Goal: Information Seeking & Learning: Understand process/instructions

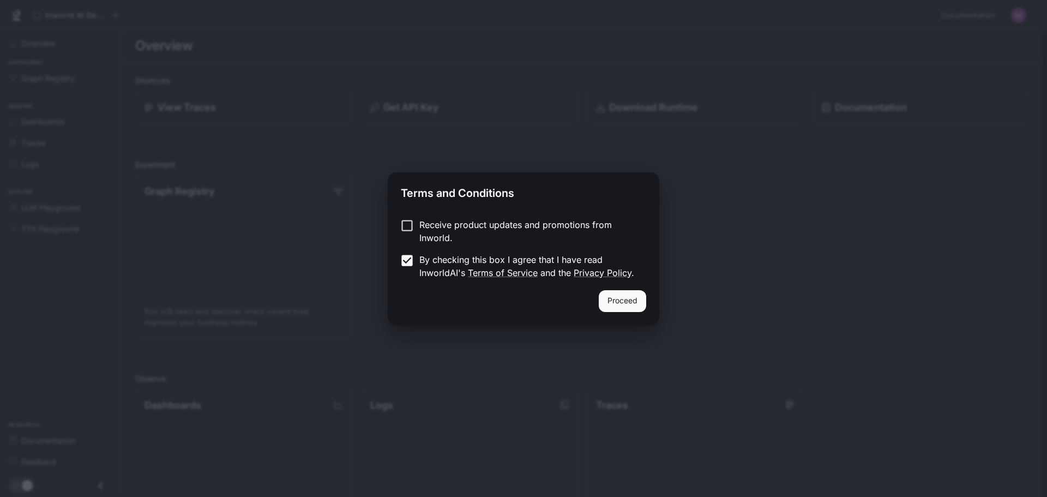
click at [615, 299] on button "Proceed" at bounding box center [622, 301] width 47 height 22
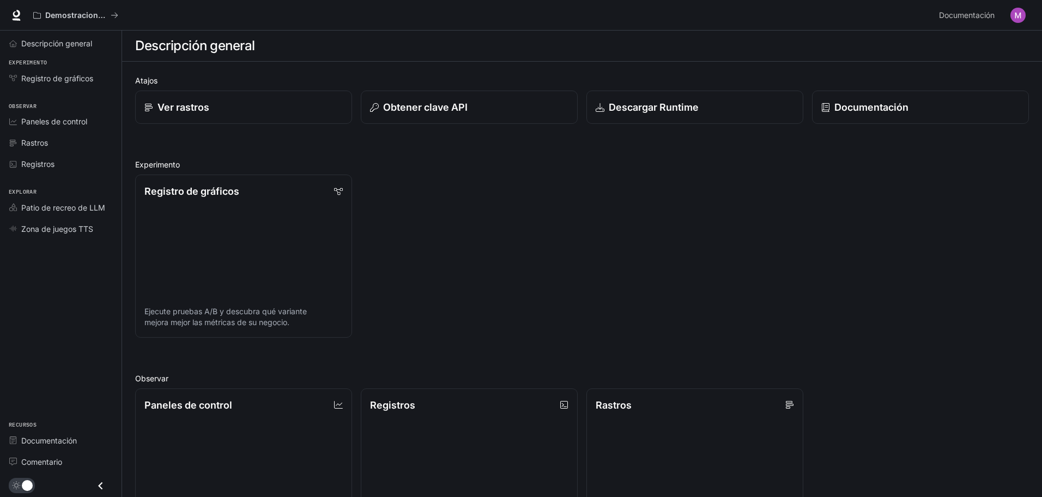
click at [728, 254] on div "Registro de gráficos Ejecute pruebas A/B y descubra qué variante mejora mejor l…" at bounding box center [577, 252] width 903 height 172
click at [73, 82] on font "Registro de gráficos" at bounding box center [57, 78] width 72 height 9
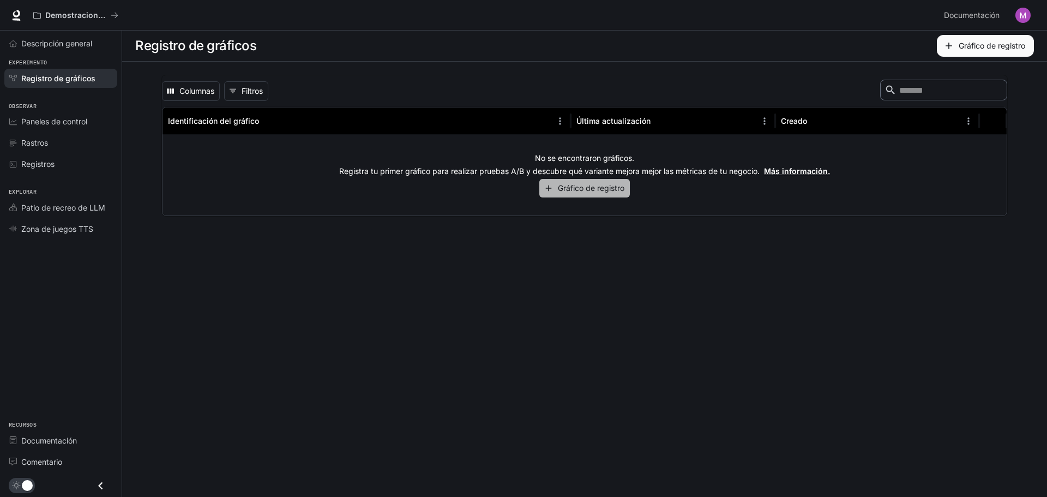
click at [580, 189] on font "Gráfico de registro" at bounding box center [591, 187] width 67 height 9
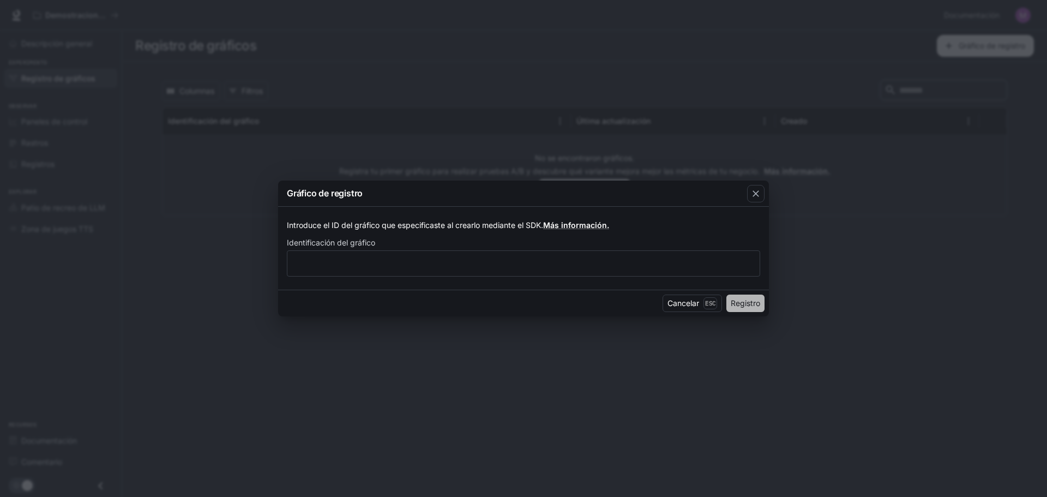
click at [751, 303] on font "Registro" at bounding box center [744, 302] width 29 height 9
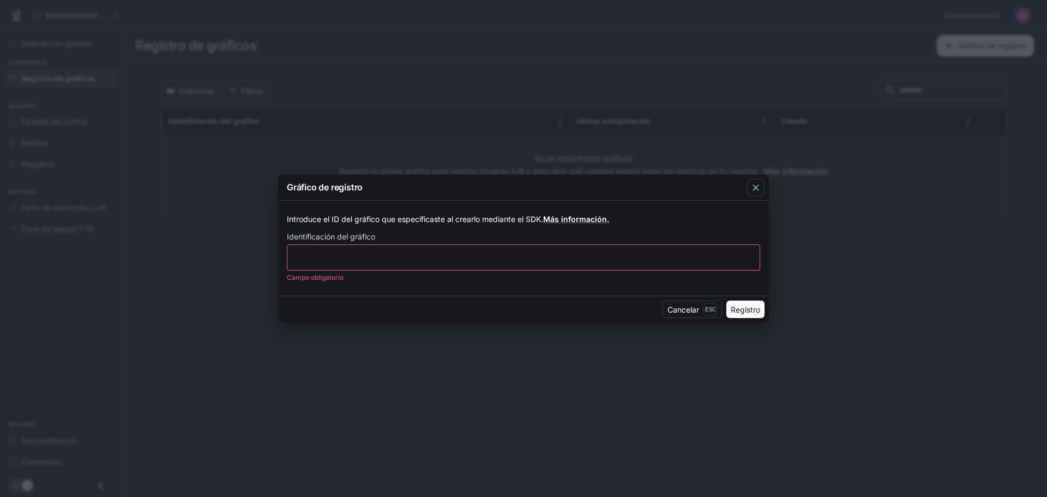
click at [591, 273] on p "Campo obligatorio" at bounding box center [520, 277] width 466 height 11
click at [584, 257] on input "text" at bounding box center [523, 256] width 472 height 11
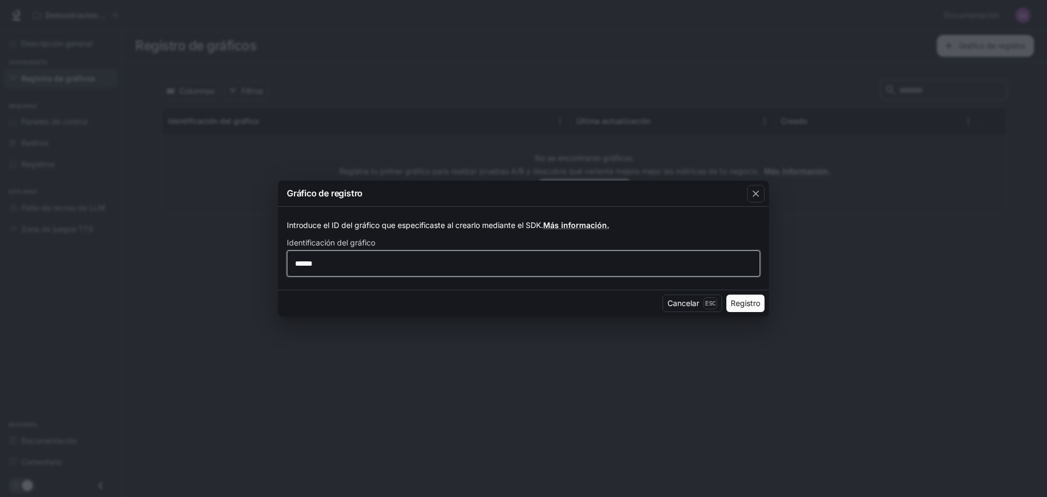
type input "******"
click at [732, 306] on font "Registro" at bounding box center [744, 302] width 29 height 9
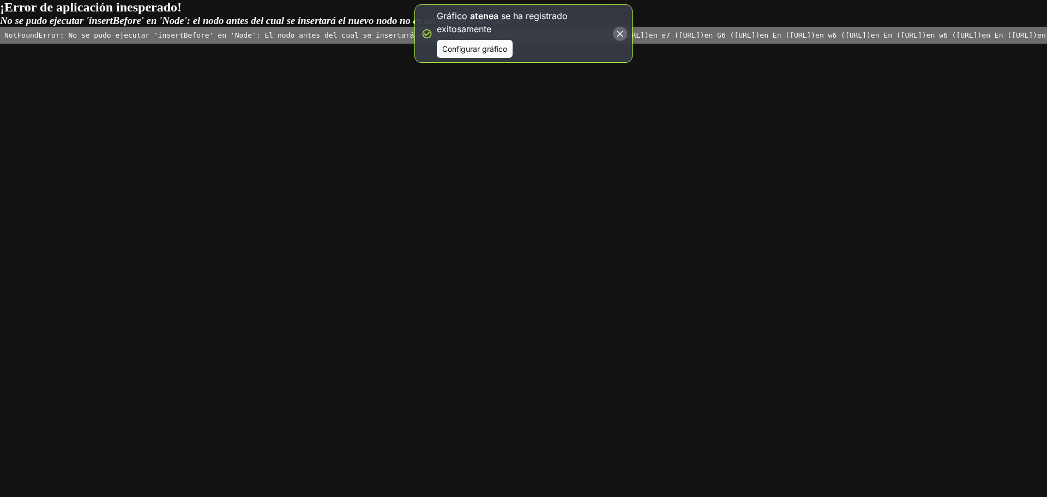
click at [617, 26] on button "button" at bounding box center [619, 33] width 15 height 15
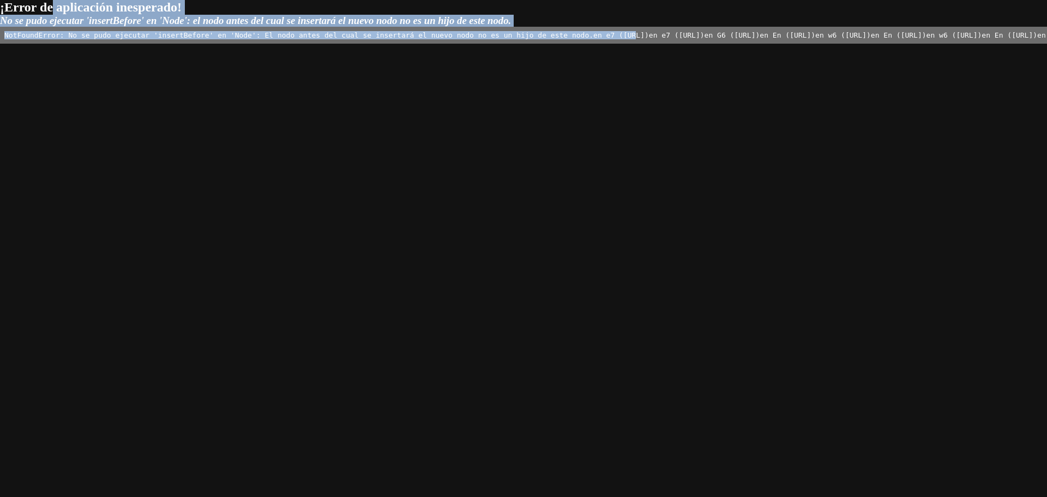
drag, startPoint x: 40, startPoint y: 41, endPoint x: 27, endPoint y: -16, distance: 59.2
click at [27, 0] on html "¡Error de aplicación inesperado! No se pudo ejecutar 'insertBefore' en 'Node': …" at bounding box center [523, 22] width 1047 height 44
drag, startPoint x: 22, startPoint y: 53, endPoint x: 4, endPoint y: -33, distance: 88.4
click at [4, 0] on html "¡Error de aplicación inesperado! No se pudo ejecutar 'insertBefore' en 'Node': …" at bounding box center [523, 22] width 1047 height 44
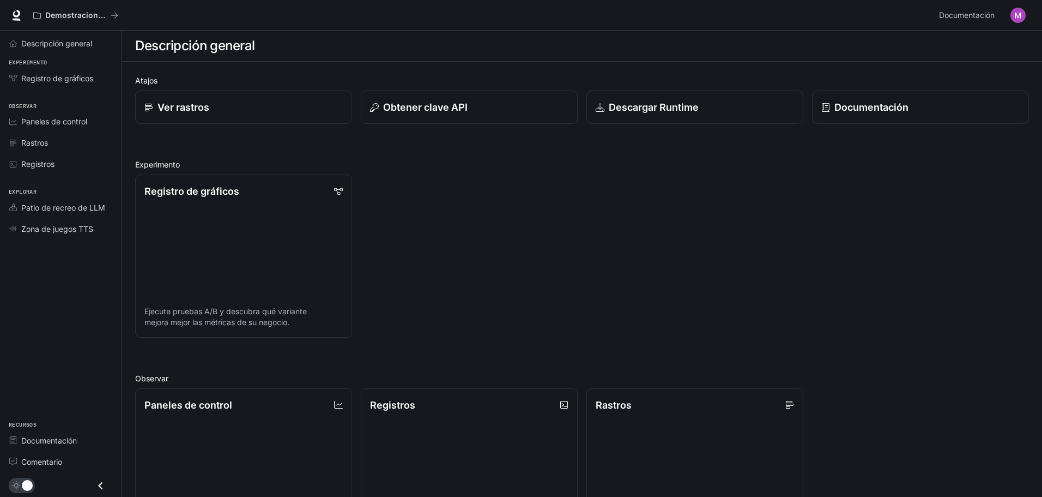
drag, startPoint x: 1025, startPoint y: 180, endPoint x: 1046, endPoint y: 211, distance: 36.9
click at [1042, 211] on html "Saltar al contenido principal Demostraciones de IA en el mundo Documentación Do…" at bounding box center [521, 388] width 1042 height 777
click at [710, 161] on h2 "Experiment" at bounding box center [582, 164] width 894 height 11
click at [372, 47] on div "Overview" at bounding box center [582, 46] width 894 height 22
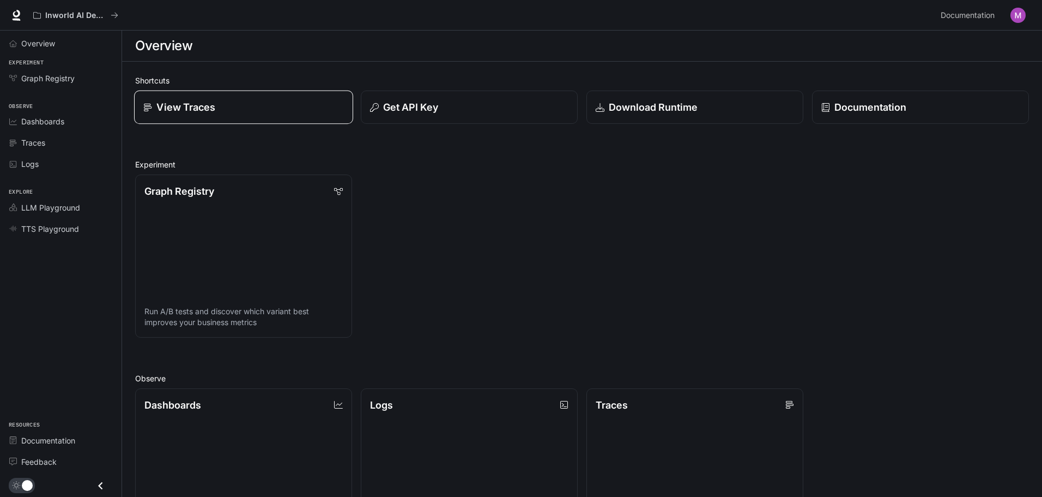
click at [318, 103] on div "View Traces" at bounding box center [243, 107] width 201 height 15
click at [63, 44] on div "Overview" at bounding box center [66, 43] width 91 height 11
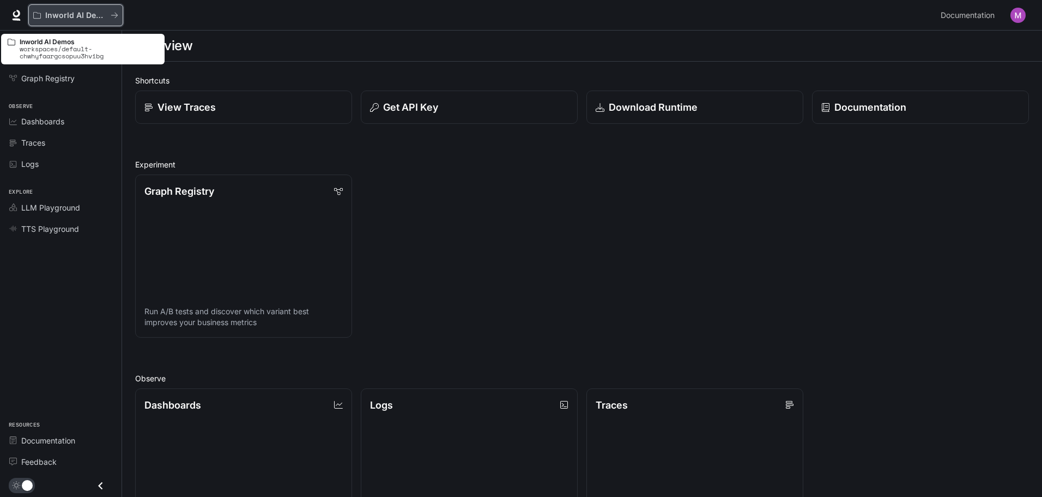
click at [108, 15] on div "Inworld AI Demos" at bounding box center [71, 15] width 77 height 9
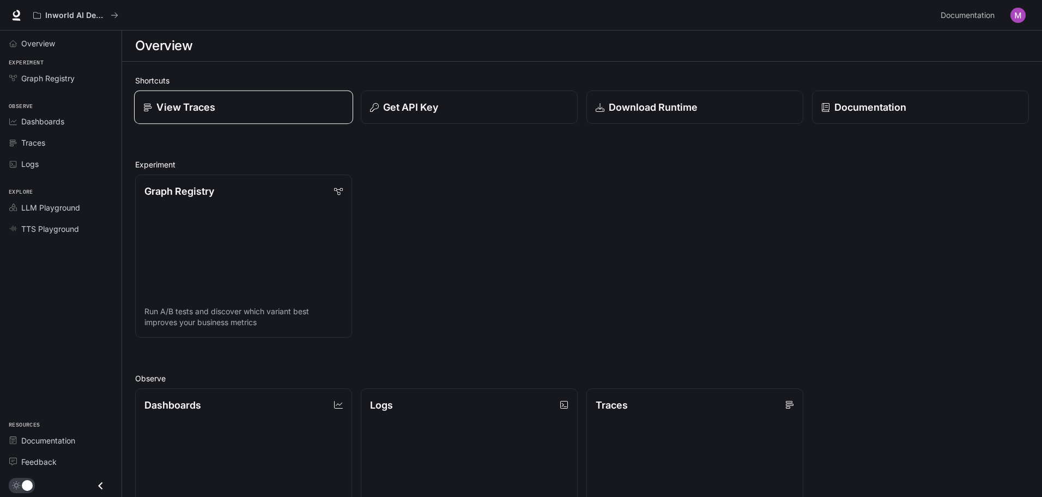
click at [253, 102] on div "View Traces" at bounding box center [243, 107] width 201 height 15
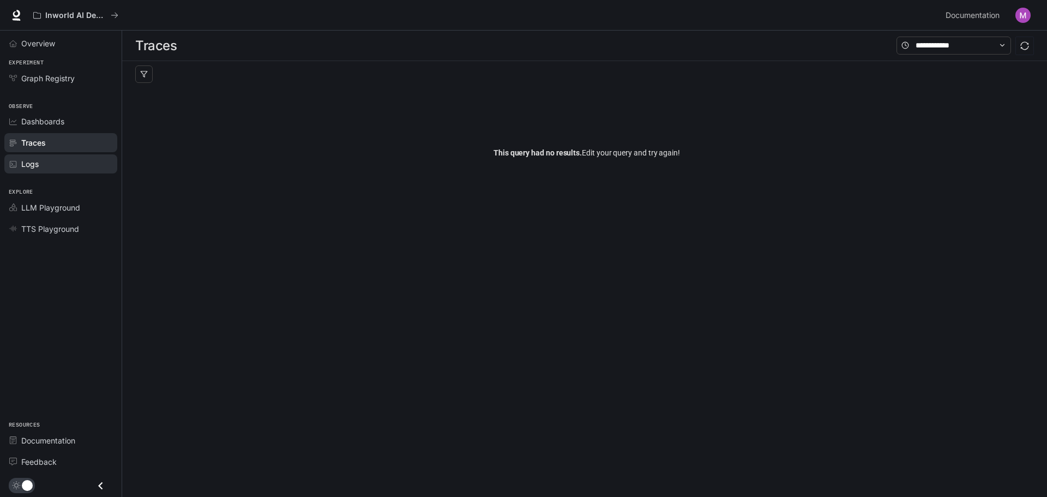
click at [53, 166] on div "Logs" at bounding box center [66, 163] width 91 height 11
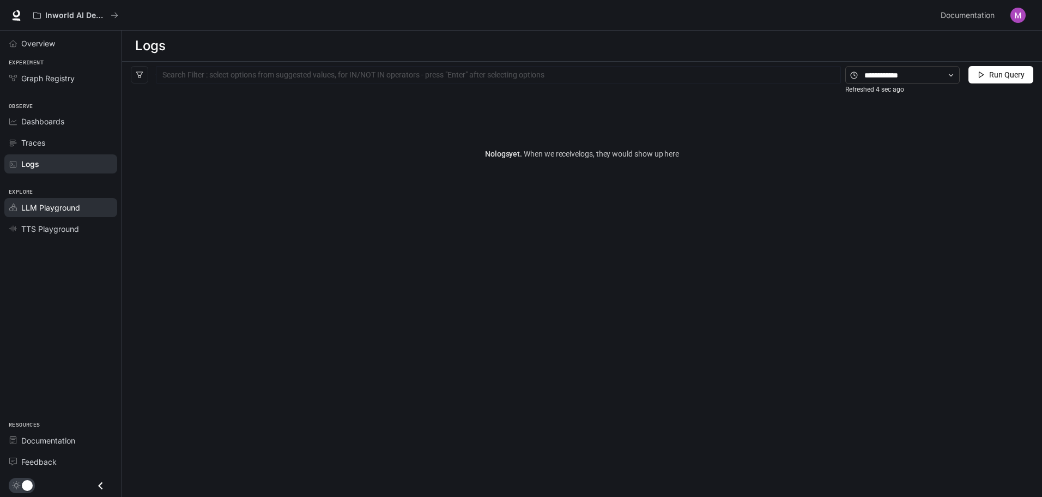
click at [74, 210] on span "LLM Playground" at bounding box center [50, 207] width 59 height 11
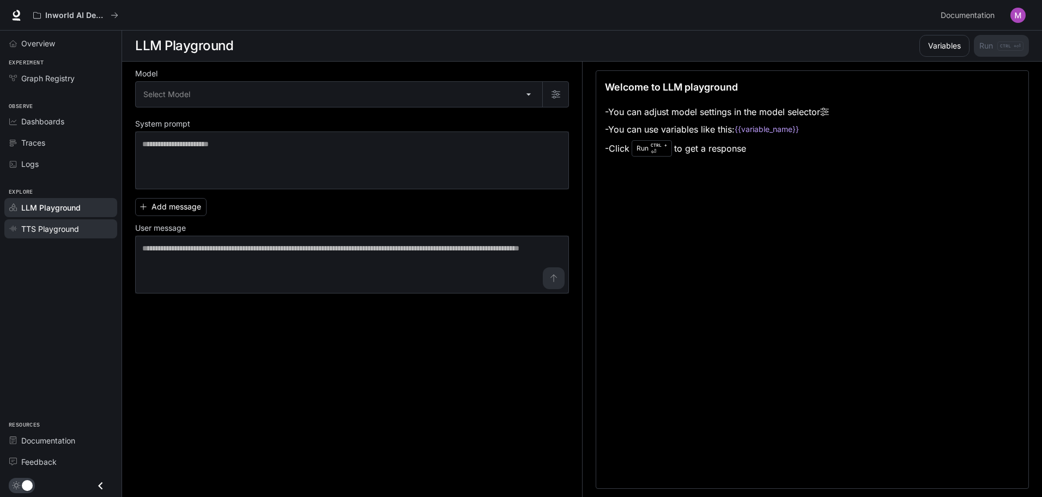
click at [61, 225] on span "TTS Playground" at bounding box center [50, 228] width 58 height 11
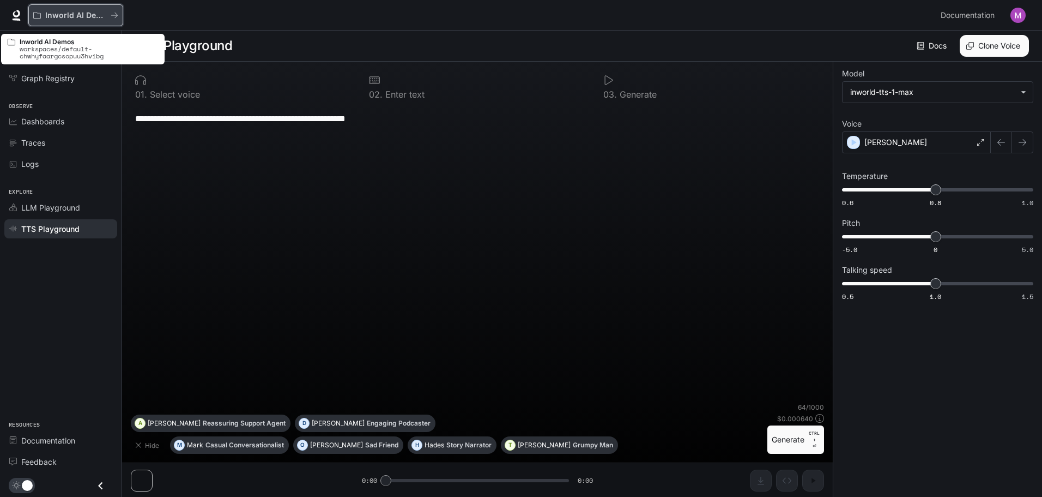
click at [75, 11] on p "Inworld AI Demos" at bounding box center [75, 15] width 61 height 9
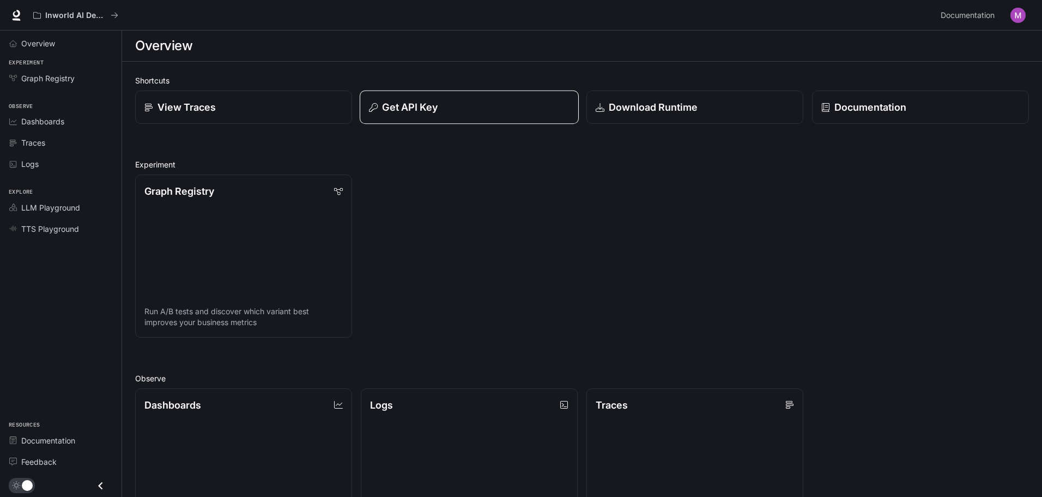
click at [529, 110] on div "Get API Key" at bounding box center [469, 107] width 201 height 15
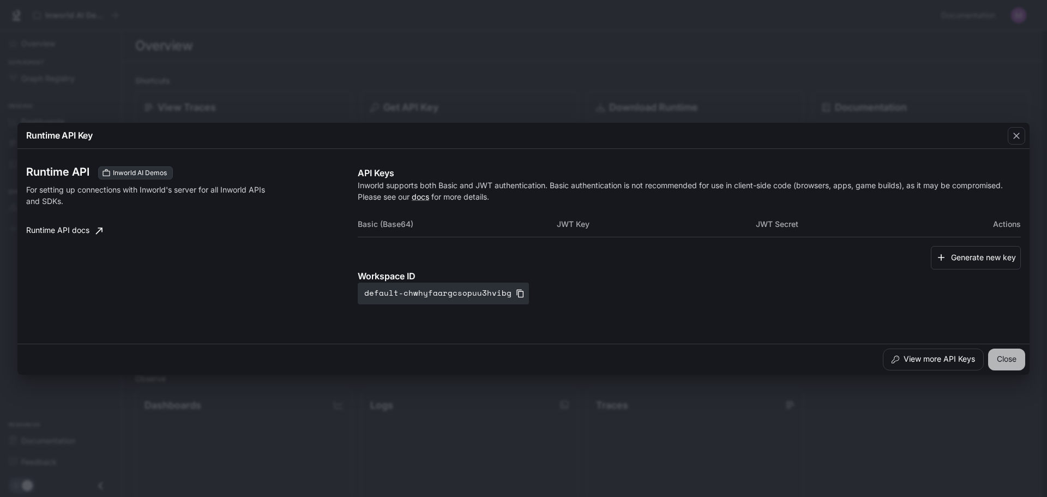
click at [996, 350] on button "Close" at bounding box center [1006, 359] width 37 height 22
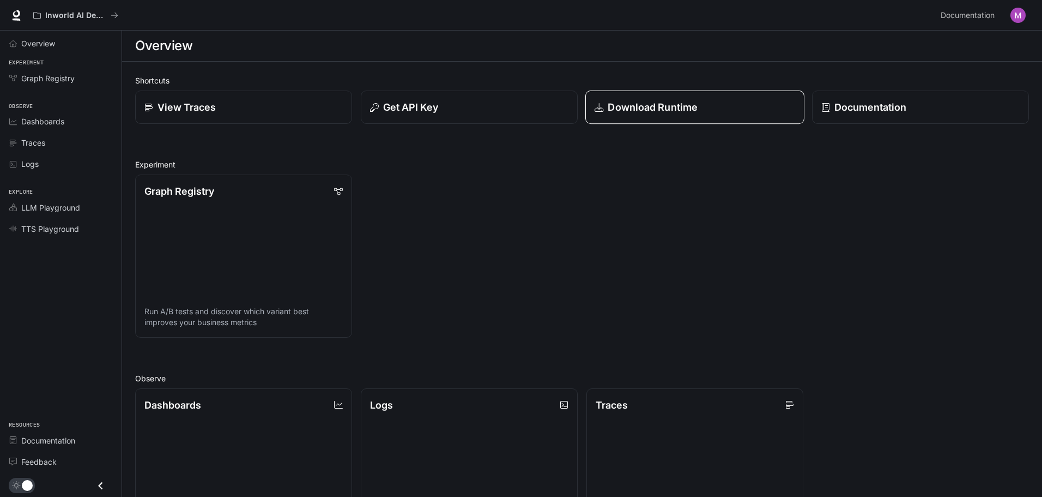
click at [712, 100] on div "Download Runtime" at bounding box center [695, 107] width 201 height 15
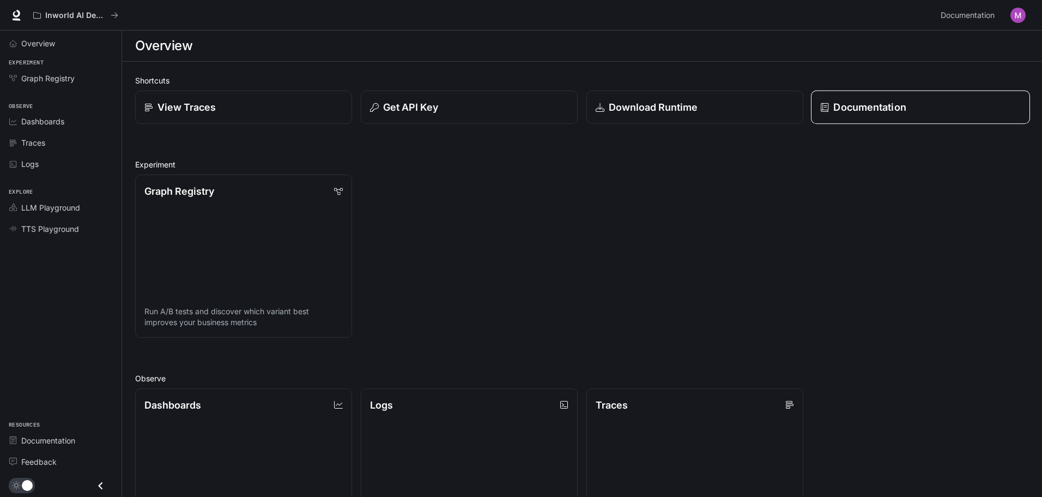
click at [889, 106] on p "Documentation" at bounding box center [869, 107] width 73 height 15
